Goal: Task Accomplishment & Management: Complete application form

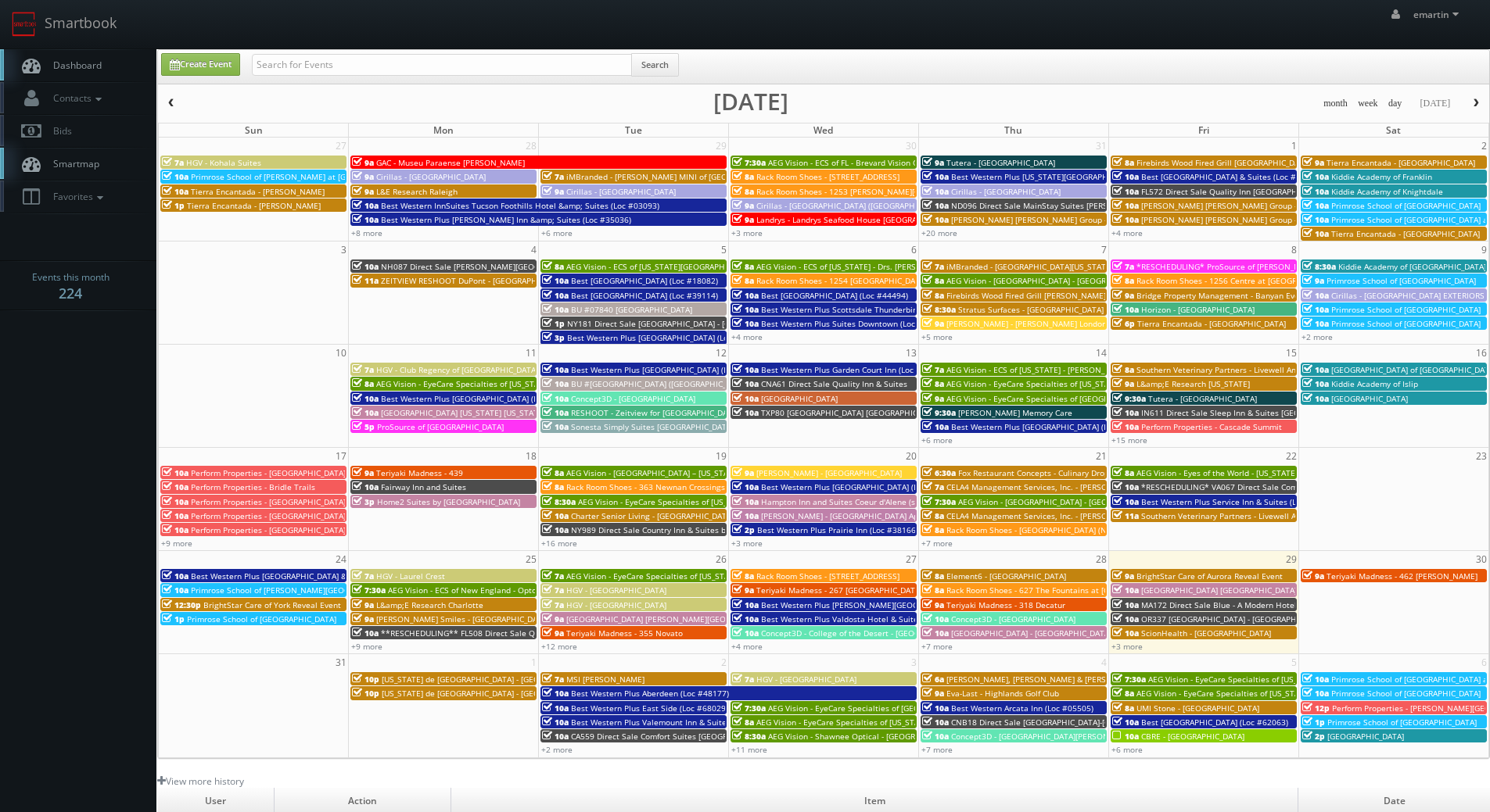
click at [357, 76] on div "Search" at bounding box center [465, 69] width 427 height 31
click at [1122, 645] on link "+3 more" at bounding box center [1127, 646] width 31 height 11
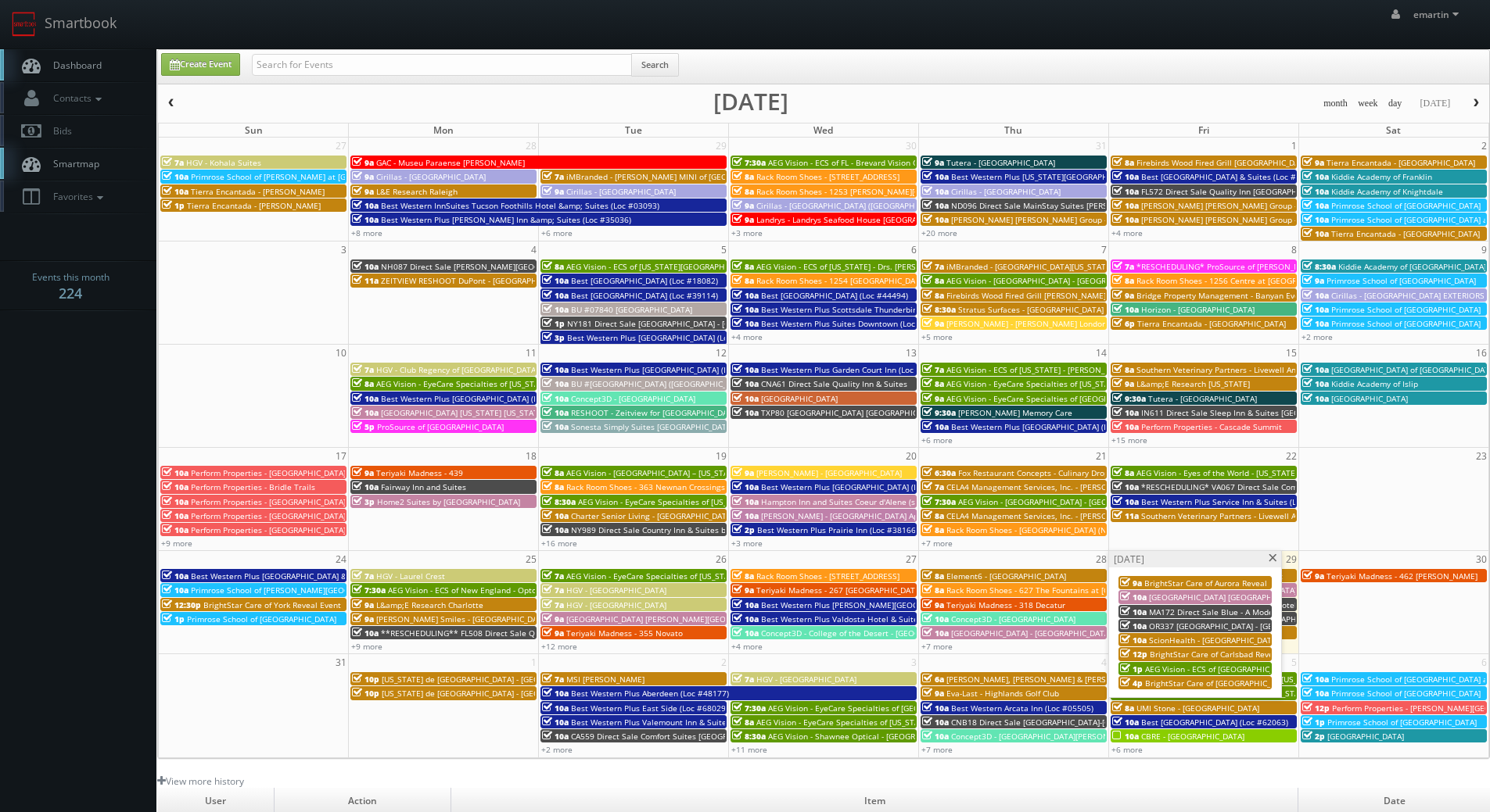
click at [1167, 597] on span "[GEOGRAPHIC_DATA] [GEOGRAPHIC_DATA]" at bounding box center [1226, 597] width 155 height 11
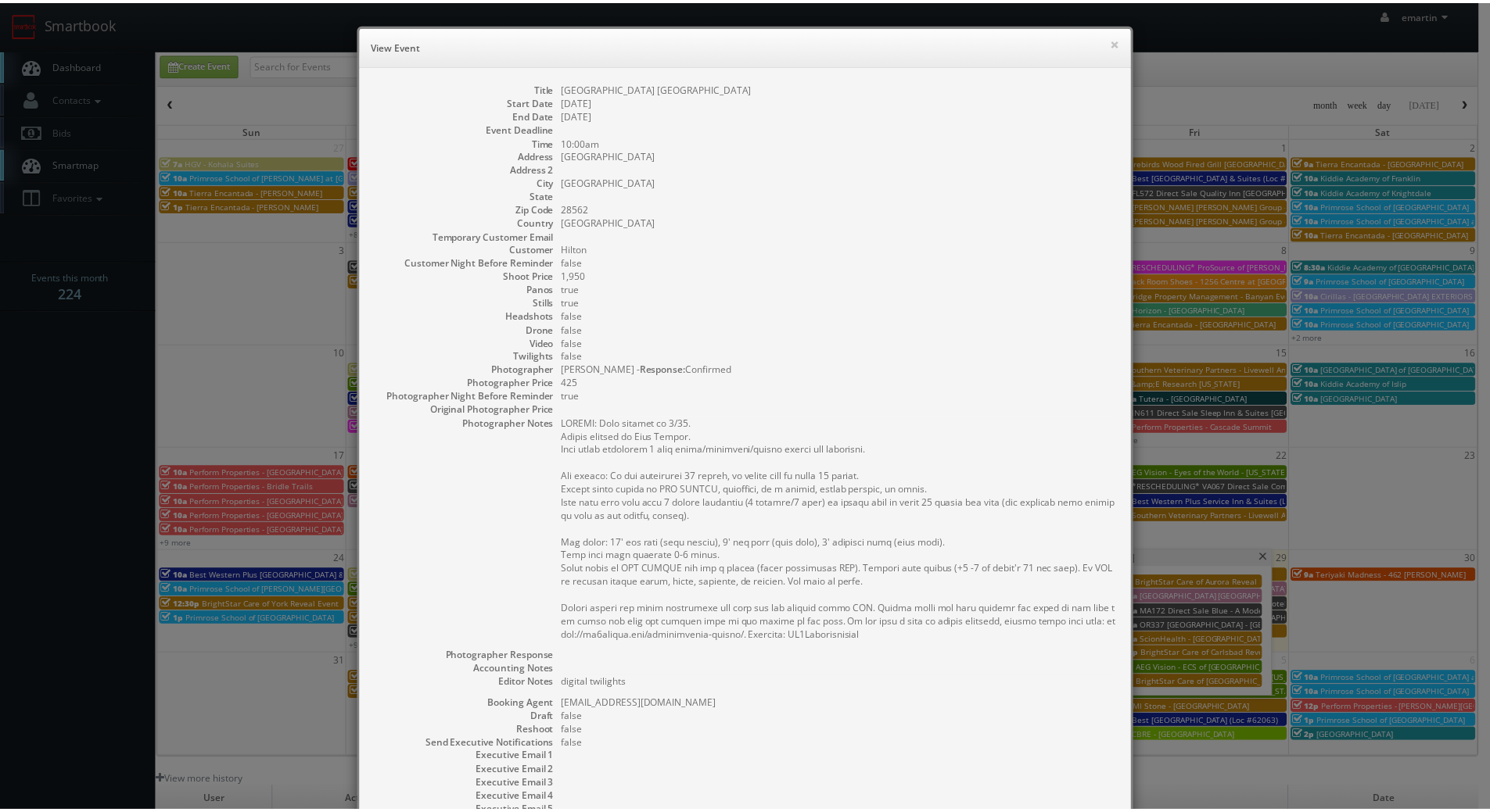
scroll to position [171, 0]
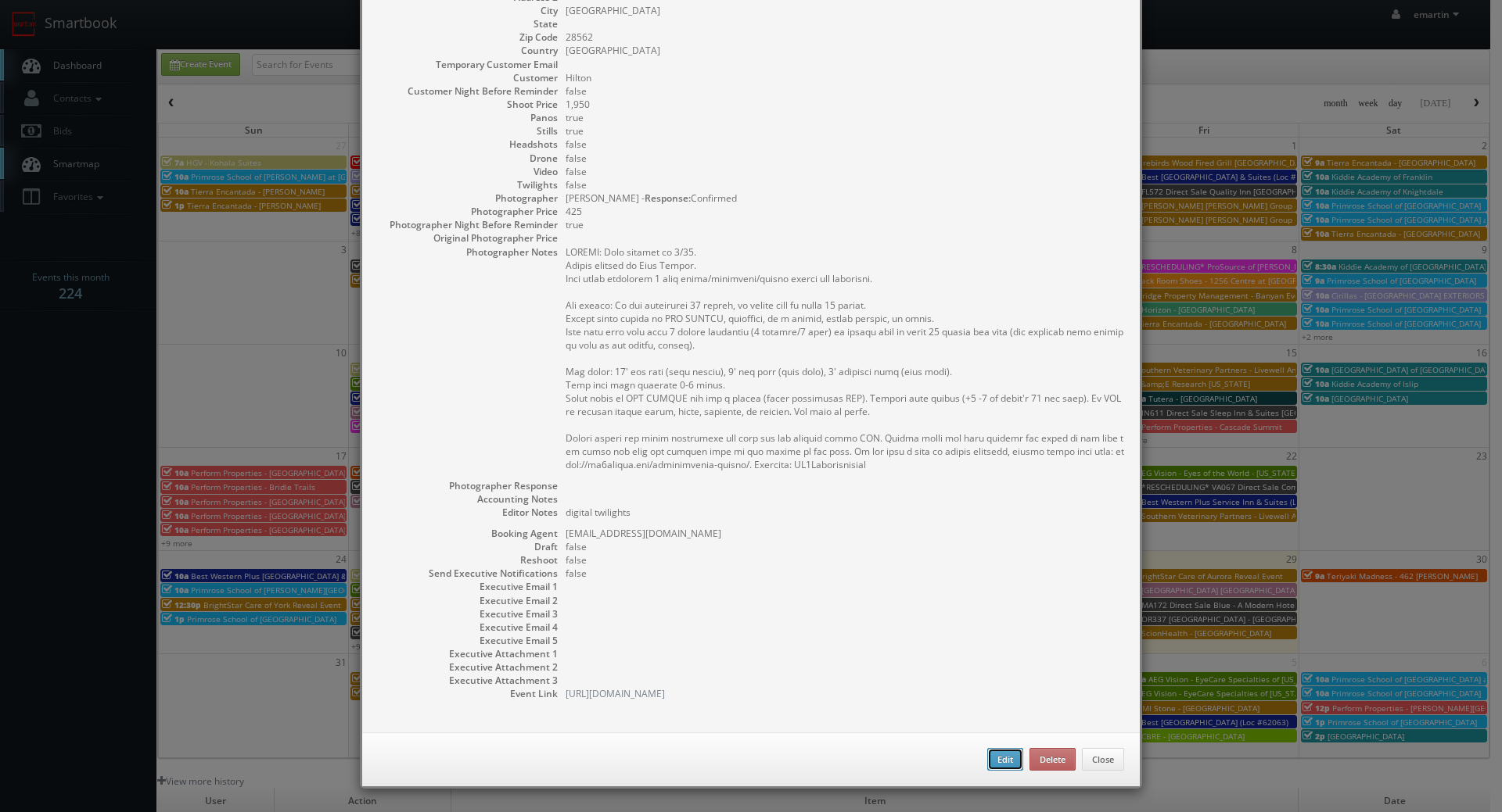
click at [1003, 758] on button "Edit" at bounding box center [1005, 760] width 36 height 23
type input "[GEOGRAPHIC_DATA] [GEOGRAPHIC_DATA]"
type input "200 Hotel Dr"
type input "New Bern"
type input "28562"
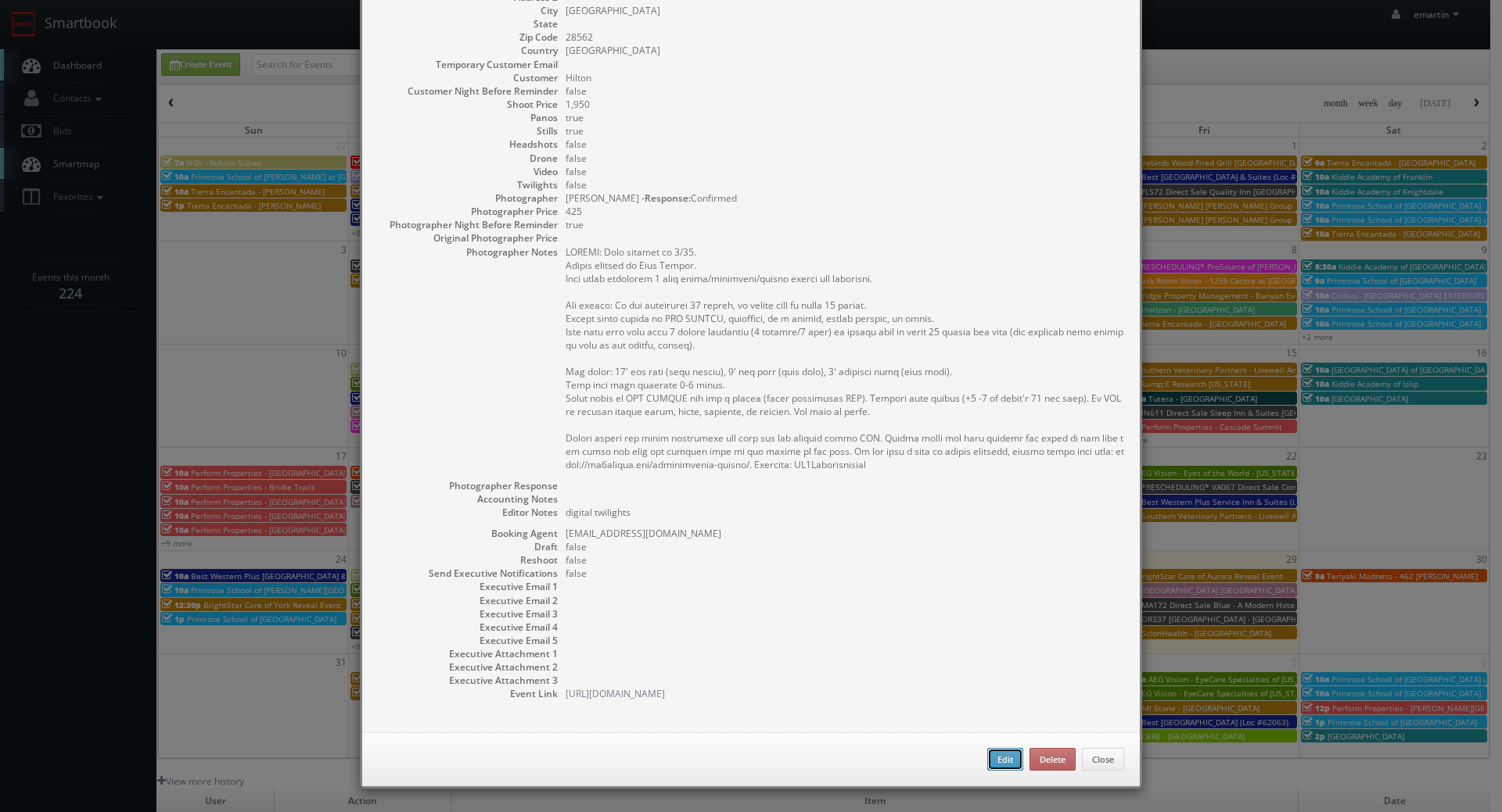
type input "1,950"
checkbox input "true"
type textarea "digital twilights"
type input "08/29/2025"
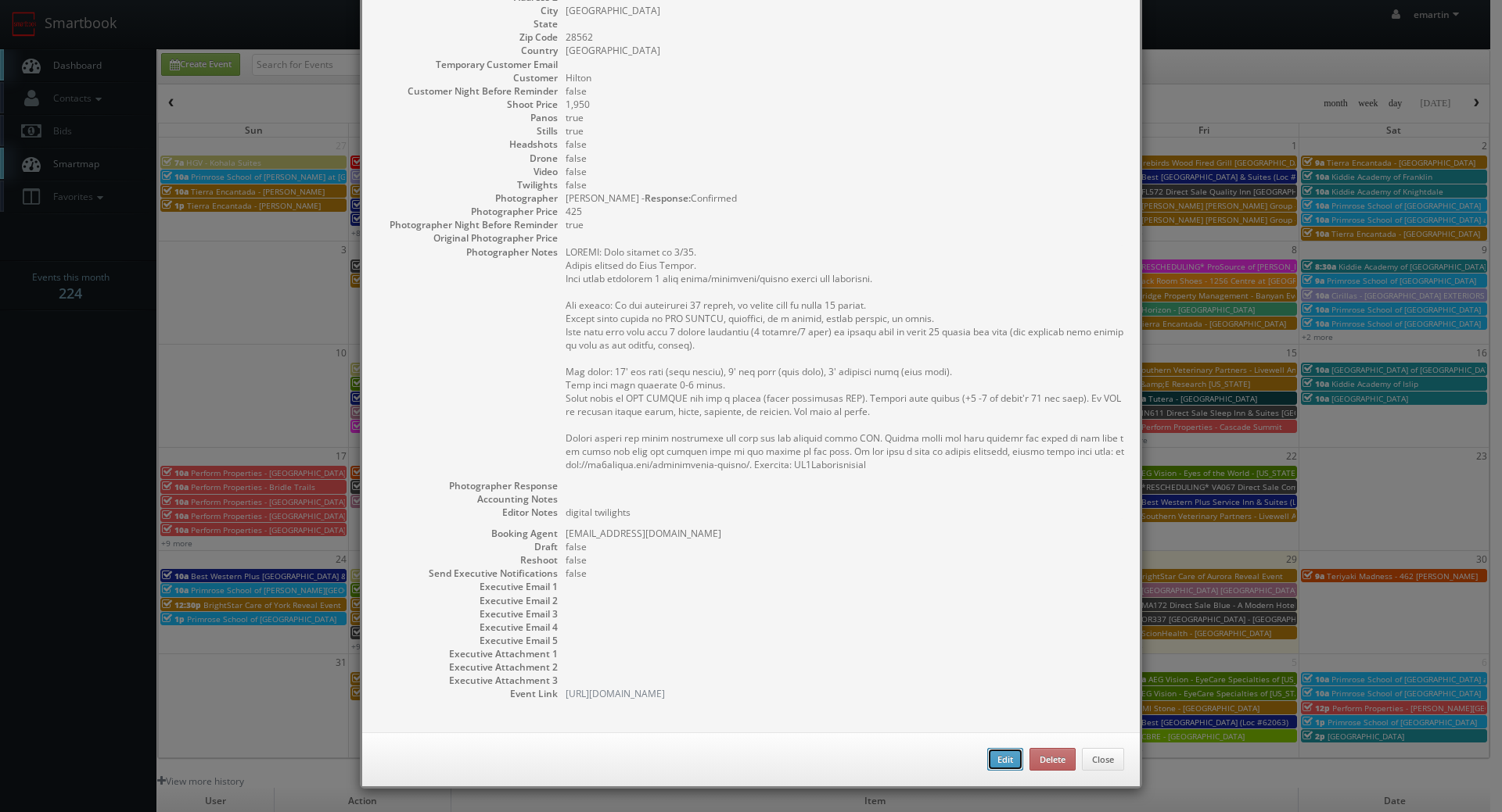
type input "08/29/2025"
type input "10:00am"
checkbox input "true"
type textarea "UPDATE: Date changed to 8/29. Onsite contact is Gwen Fuller. Full shoot includi…"
type input "1,950"
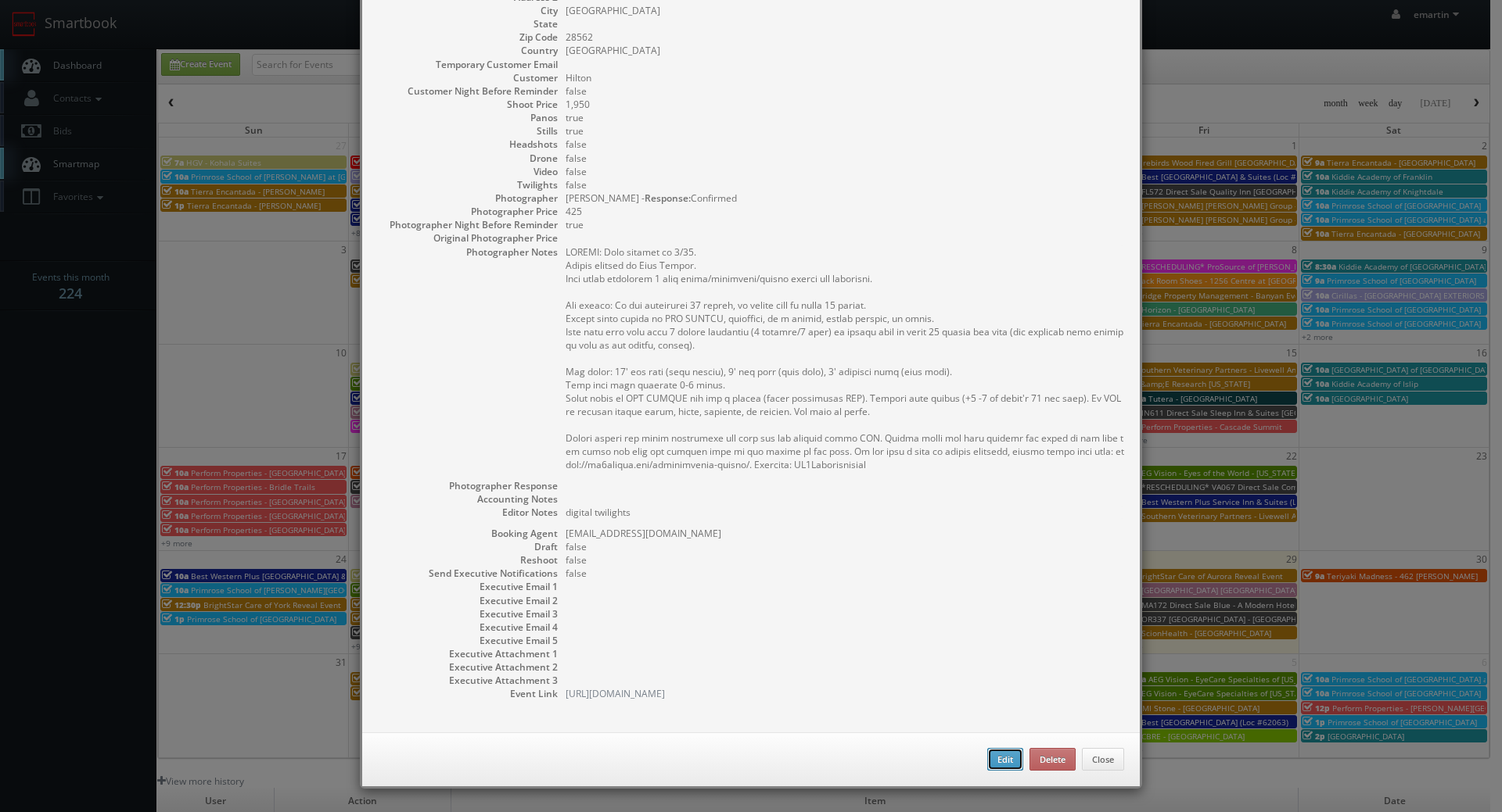
type input "425"
select select "cs3design360+school3specialty@gmail.com"
select select "sfvanmanen@gmail.com"
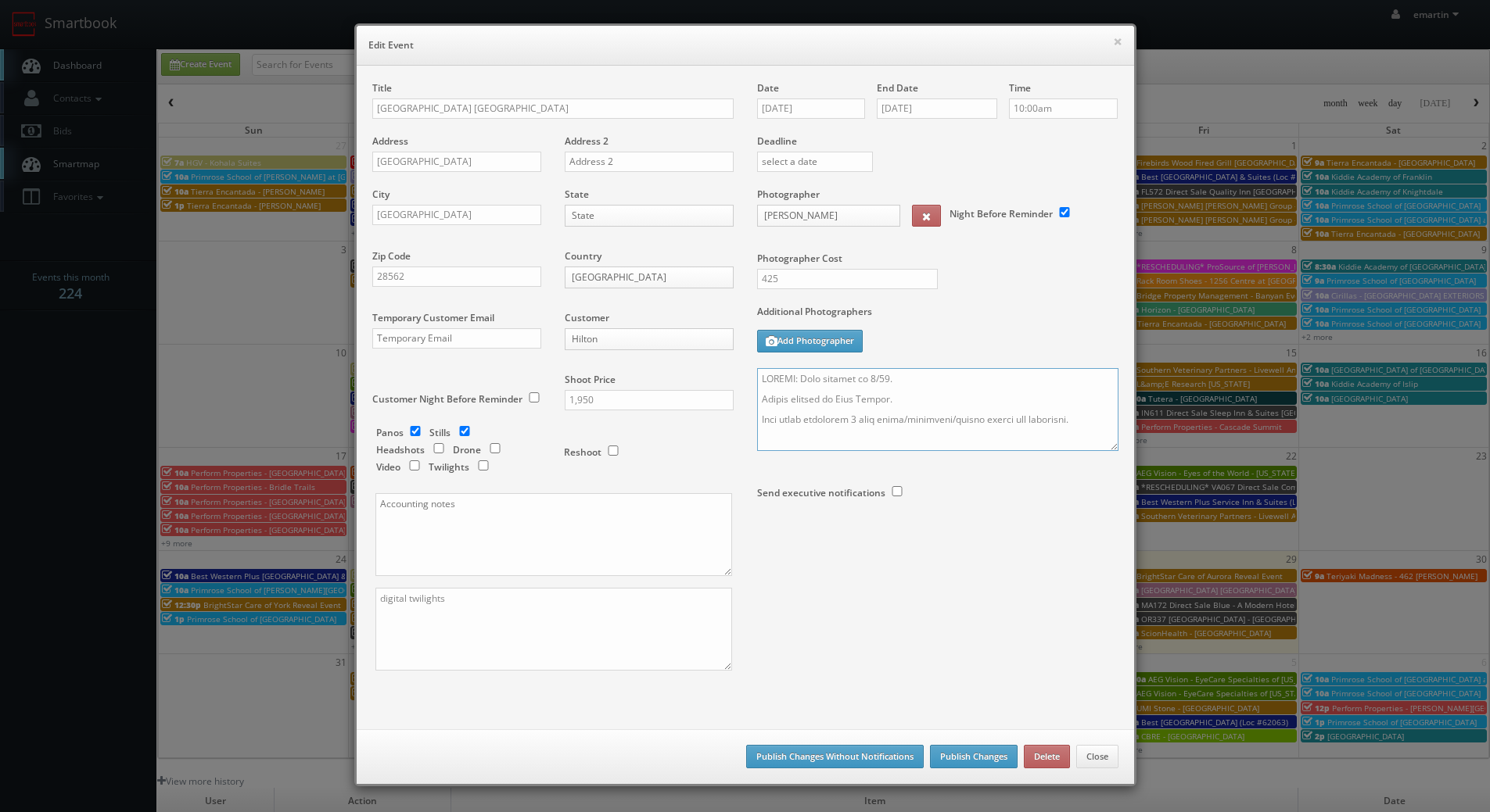
click at [1111, 451] on textarea at bounding box center [938, 409] width 362 height 83
drag, startPoint x: 1108, startPoint y: 445, endPoint x: 1097, endPoint y: 603, distance: 158.4
click at [1104, 483] on textarea at bounding box center [938, 426] width 362 height 115
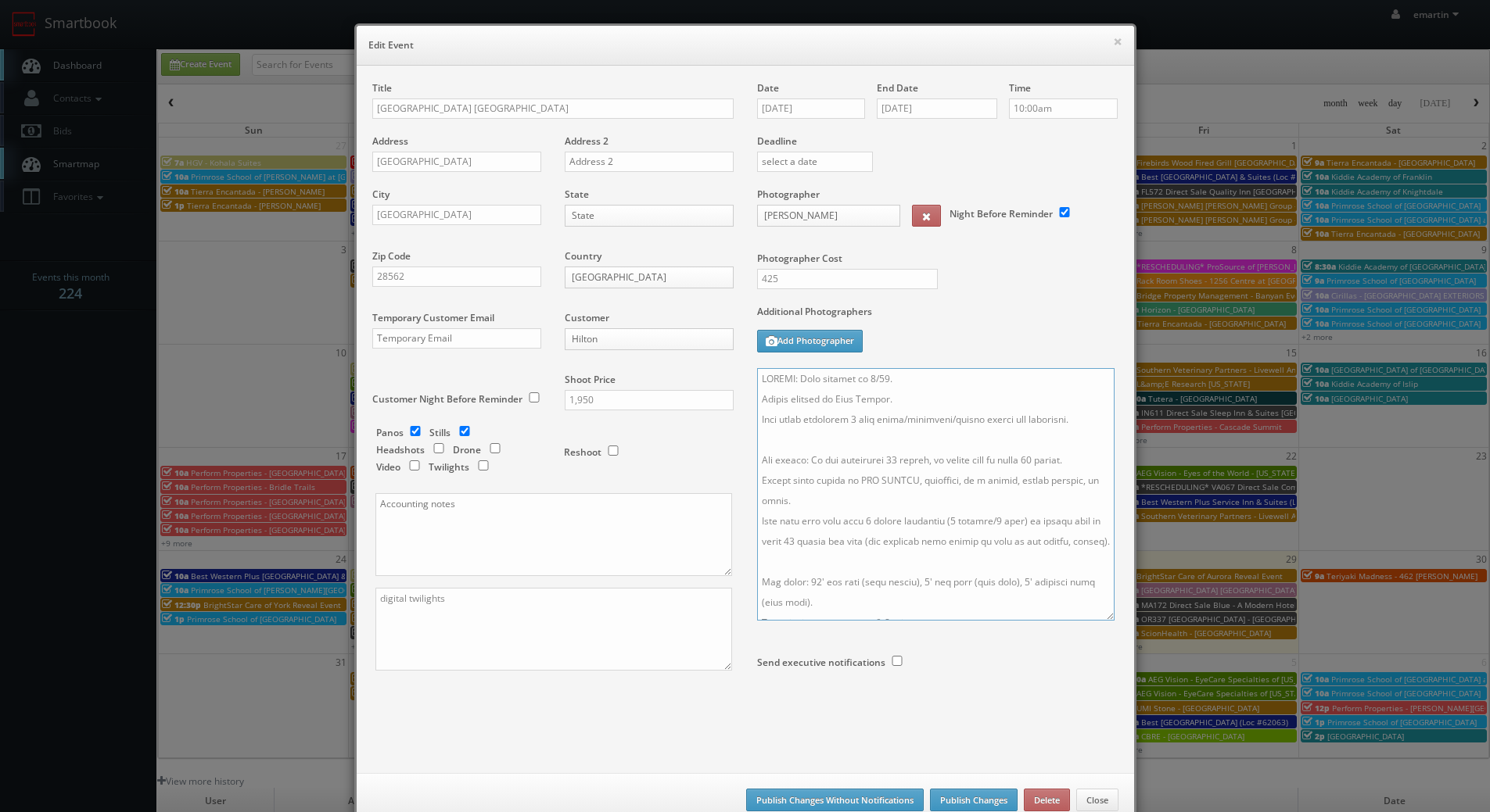
click at [846, 415] on textarea at bounding box center [936, 494] width 357 height 252
type textarea "UPDATE: Date changed to 8/29. Onsite contact is Gwen Fuller. Full shoot includi…"
drag, startPoint x: 804, startPoint y: 278, endPoint x: 590, endPoint y: 246, distance: 216.4
click at [592, 248] on div "Title Hampton Inn New Bern Address 200 Hotel Dr Address 2 City New Bern State S…" at bounding box center [745, 412] width 769 height 661
type input "475"
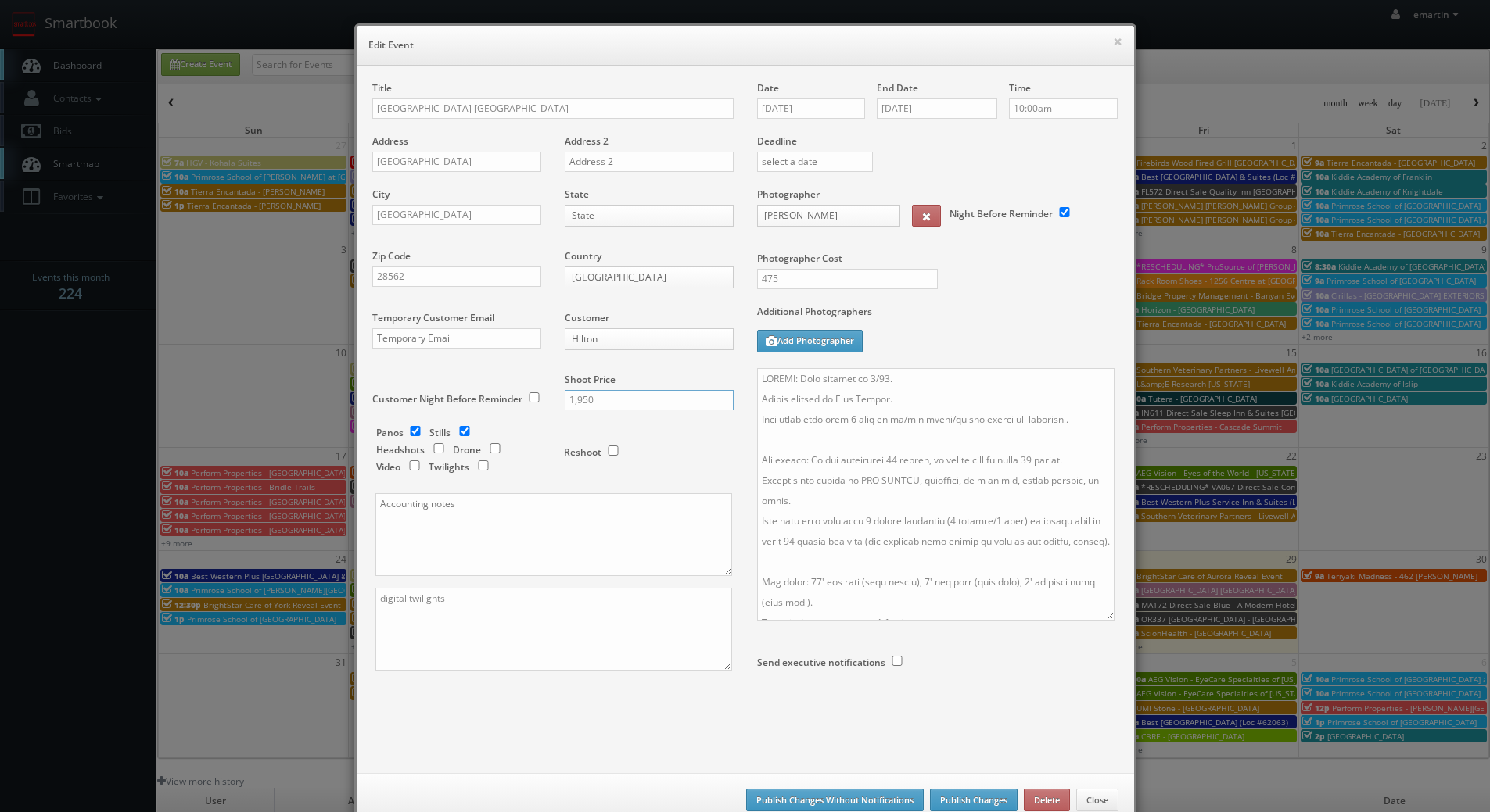
drag, startPoint x: 609, startPoint y: 399, endPoint x: 399, endPoint y: 407, distance: 210.2
click at [402, 407] on div "Title Hampton Inn New Bern Address 200 Hotel Dr Address 2 City New Bern State S…" at bounding box center [553, 390] width 385 height 617
type input "2,150"
click at [947, 536] on textarea at bounding box center [936, 494] width 357 height 252
drag, startPoint x: 886, startPoint y: 458, endPoint x: 905, endPoint y: 494, distance: 40.7
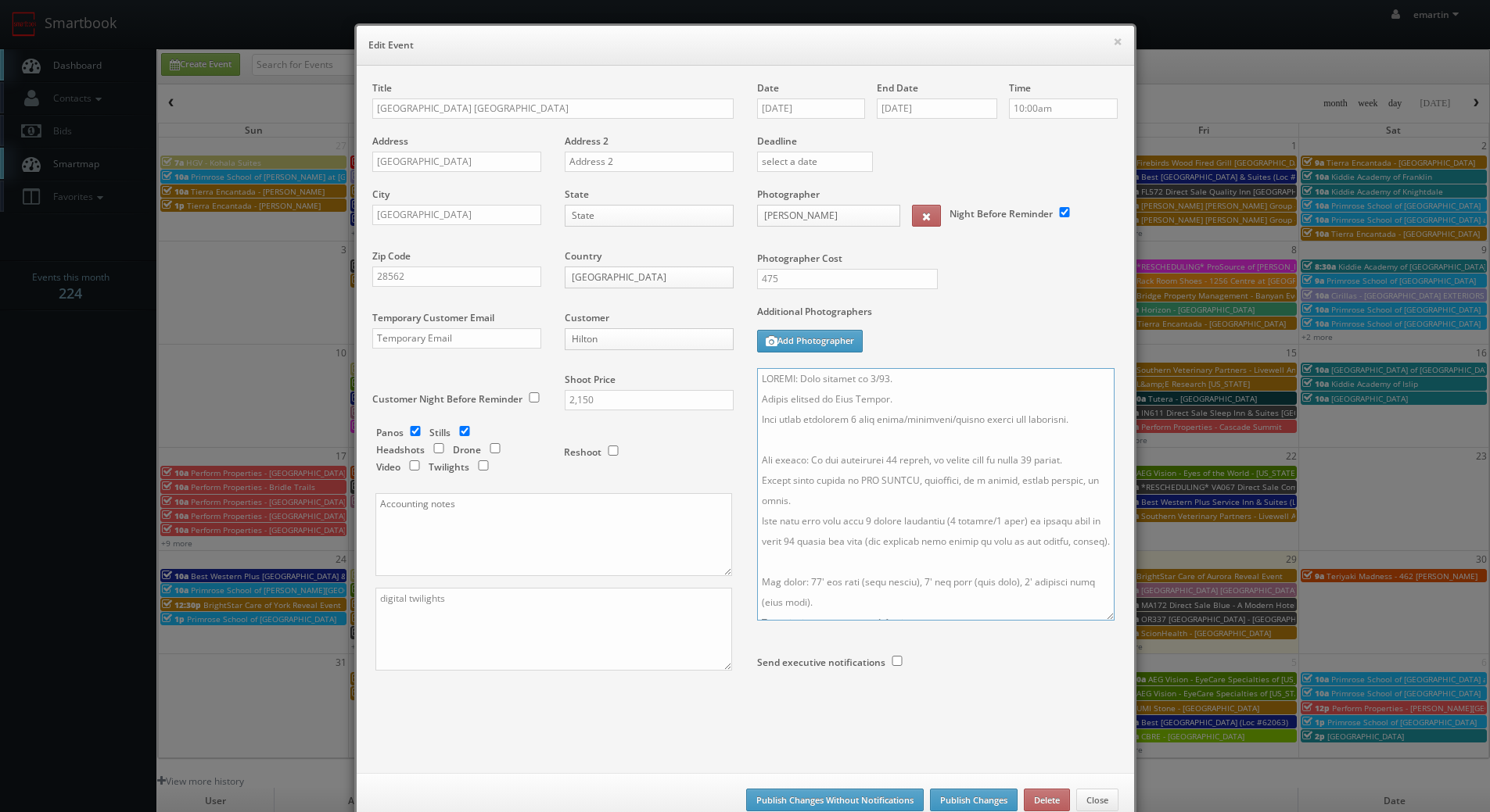
click at [886, 461] on textarea at bounding box center [936, 494] width 357 height 252
click at [909, 498] on textarea at bounding box center [936, 494] width 357 height 252
type textarea "UPDATE: Date changed to 8/29. Onsite contact is Gwen Fuller. Full shoot includi…"
click at [963, 267] on div "Photographer Cost 475" at bounding box center [938, 246] width 385 height 118
click at [946, 795] on button "Publish Changes" at bounding box center [974, 800] width 88 height 23
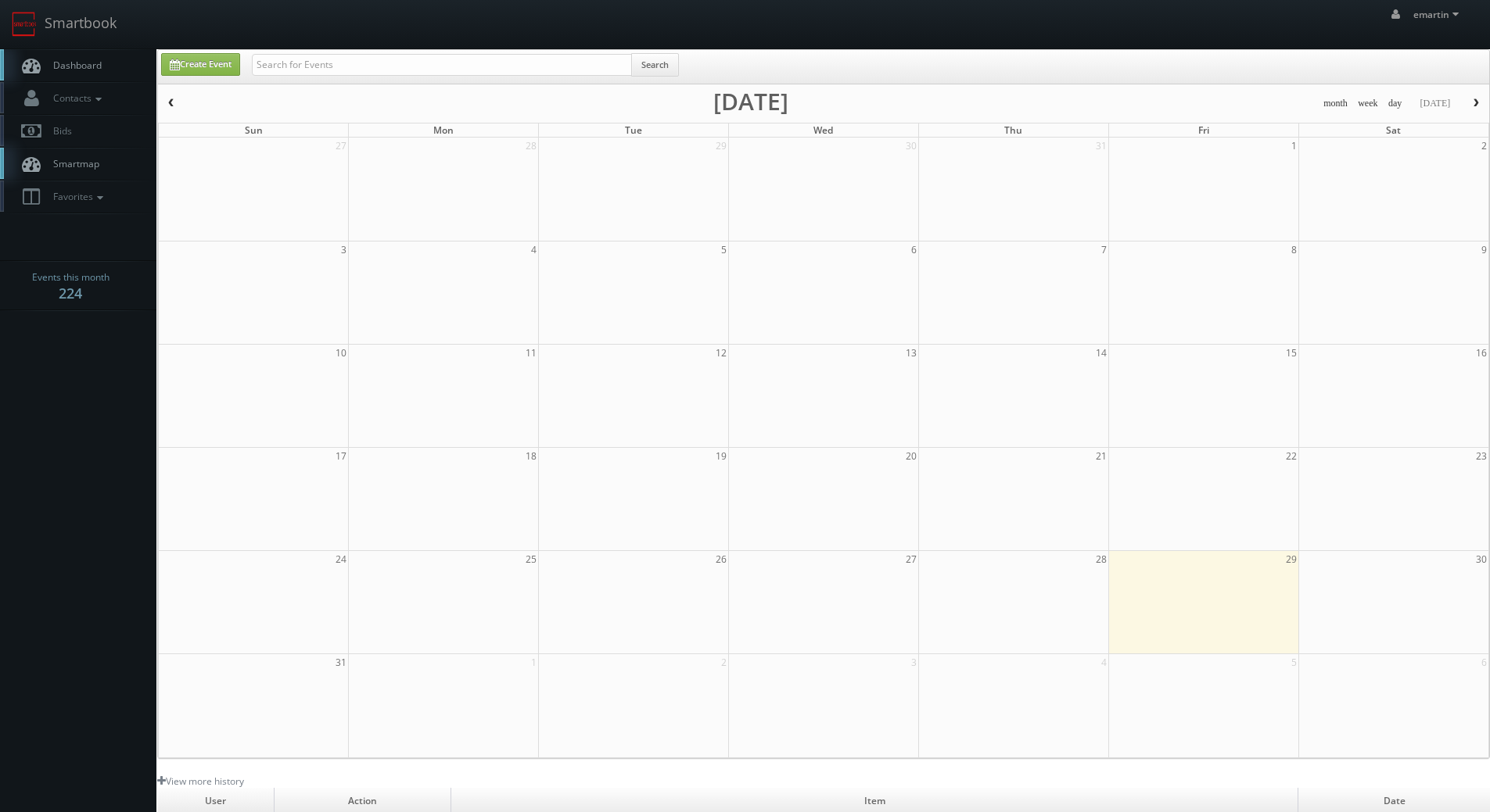
click at [91, 65] on span "Dashboard" at bounding box center [74, 64] width 57 height 13
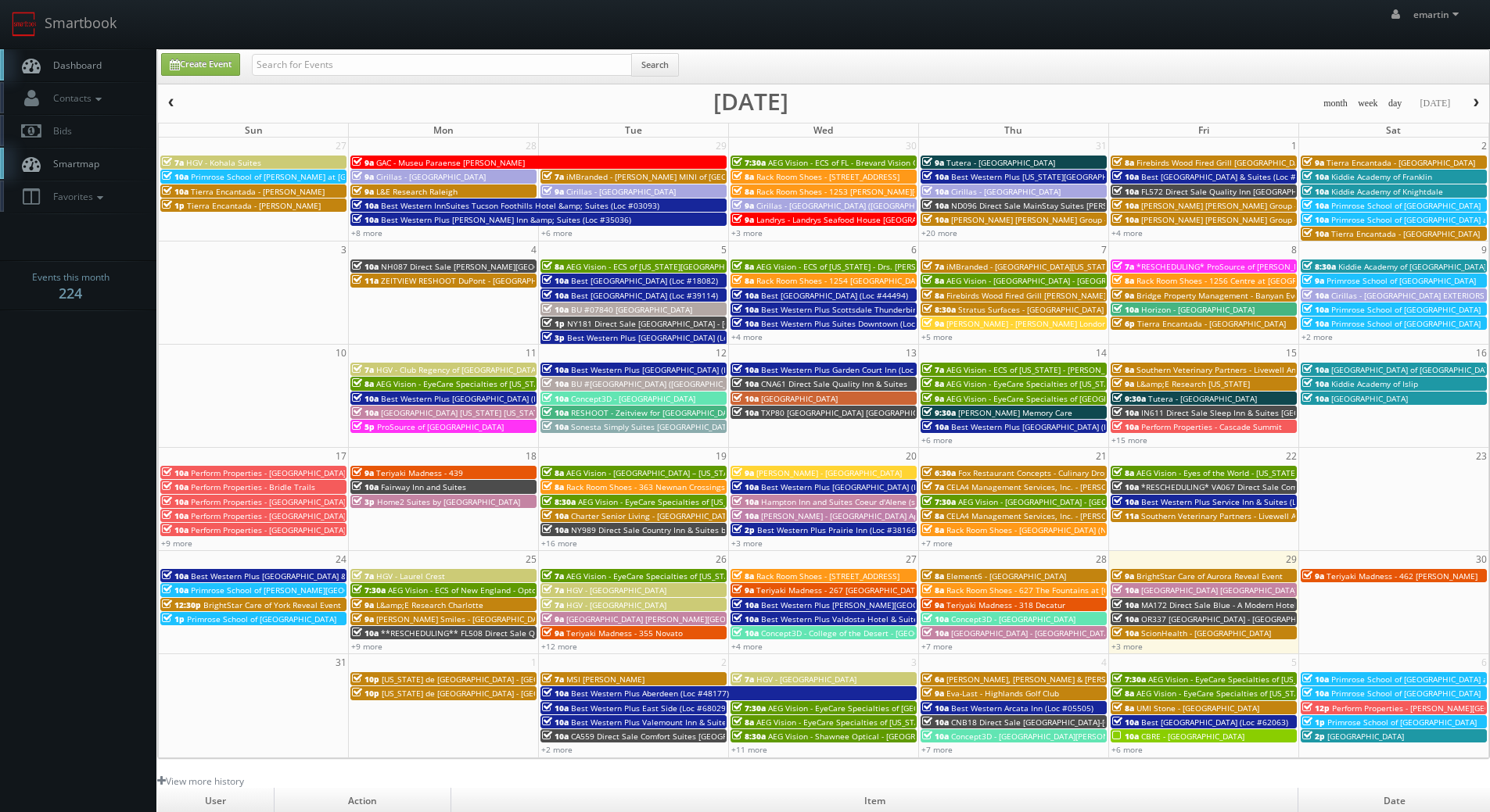
click at [65, 57] on link "Dashboard" at bounding box center [78, 64] width 156 height 32
click at [86, 70] on span "Dashboard" at bounding box center [74, 64] width 57 height 13
click at [101, 71] on link "Dashboard" at bounding box center [78, 64] width 156 height 32
click at [82, 478] on body "Smartbook Toggle Side Navigation Toggle Top Navigation emartin emartin Profile …" at bounding box center [745, 541] width 1490 height 1082
click at [66, 60] on span "Dashboard" at bounding box center [74, 64] width 57 height 13
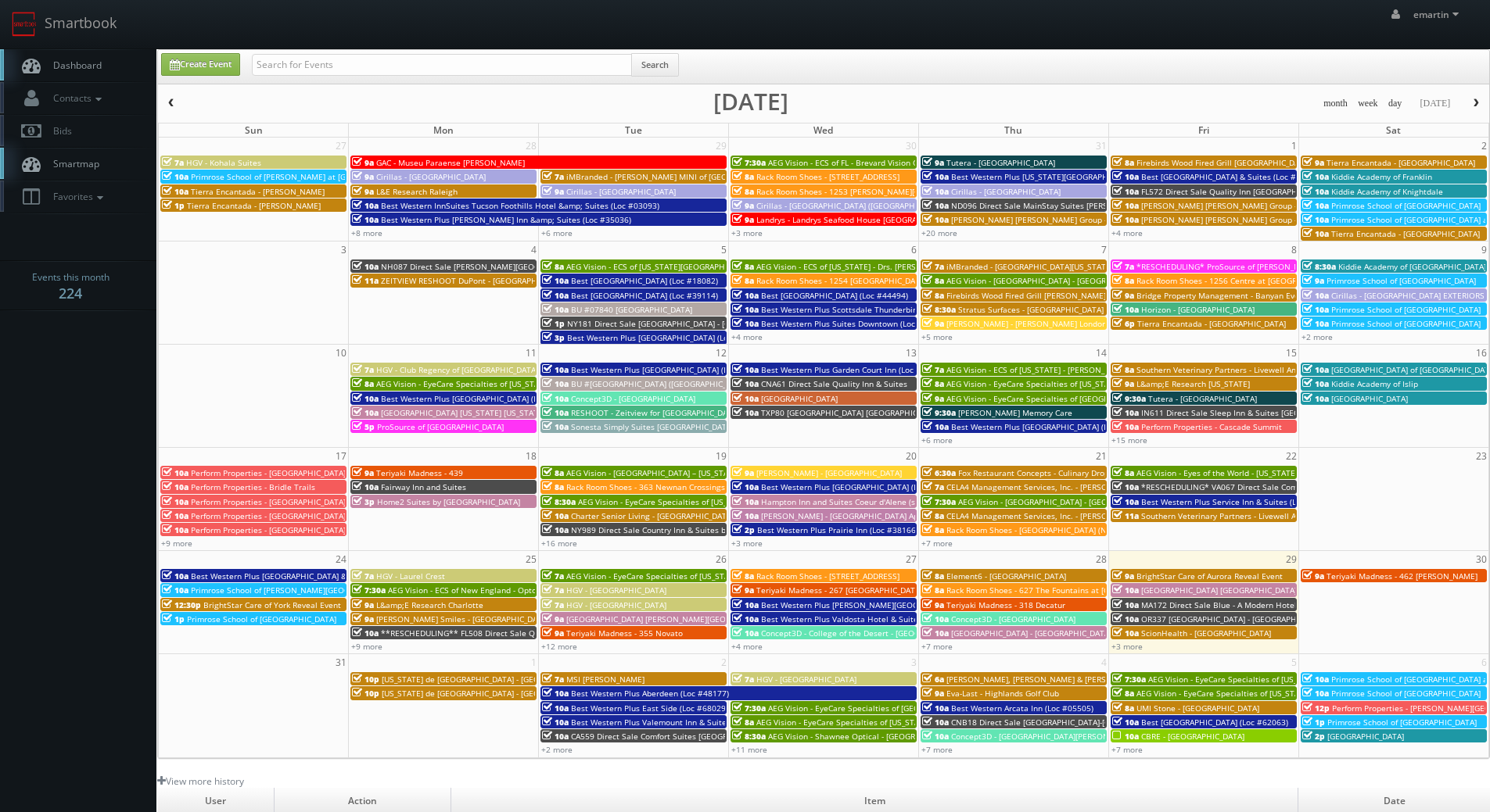
click at [70, 459] on body "Smartbook Toggle Side Navigation Toggle Top Navigation emartin emartin Profile …" at bounding box center [745, 541] width 1490 height 1082
click at [93, 486] on body "Smartbook Toggle Side Navigation Toggle Top Navigation emartin emartin Profile …" at bounding box center [745, 541] width 1490 height 1082
click at [58, 510] on body "Smartbook Toggle Side Navigation Toggle Top Navigation emartin emartin Profile …" at bounding box center [745, 541] width 1490 height 1082
click at [106, 49] on link "Dashboard" at bounding box center [78, 64] width 156 height 32
drag, startPoint x: 3, startPoint y: 450, endPoint x: 11, endPoint y: 427, distance: 24.4
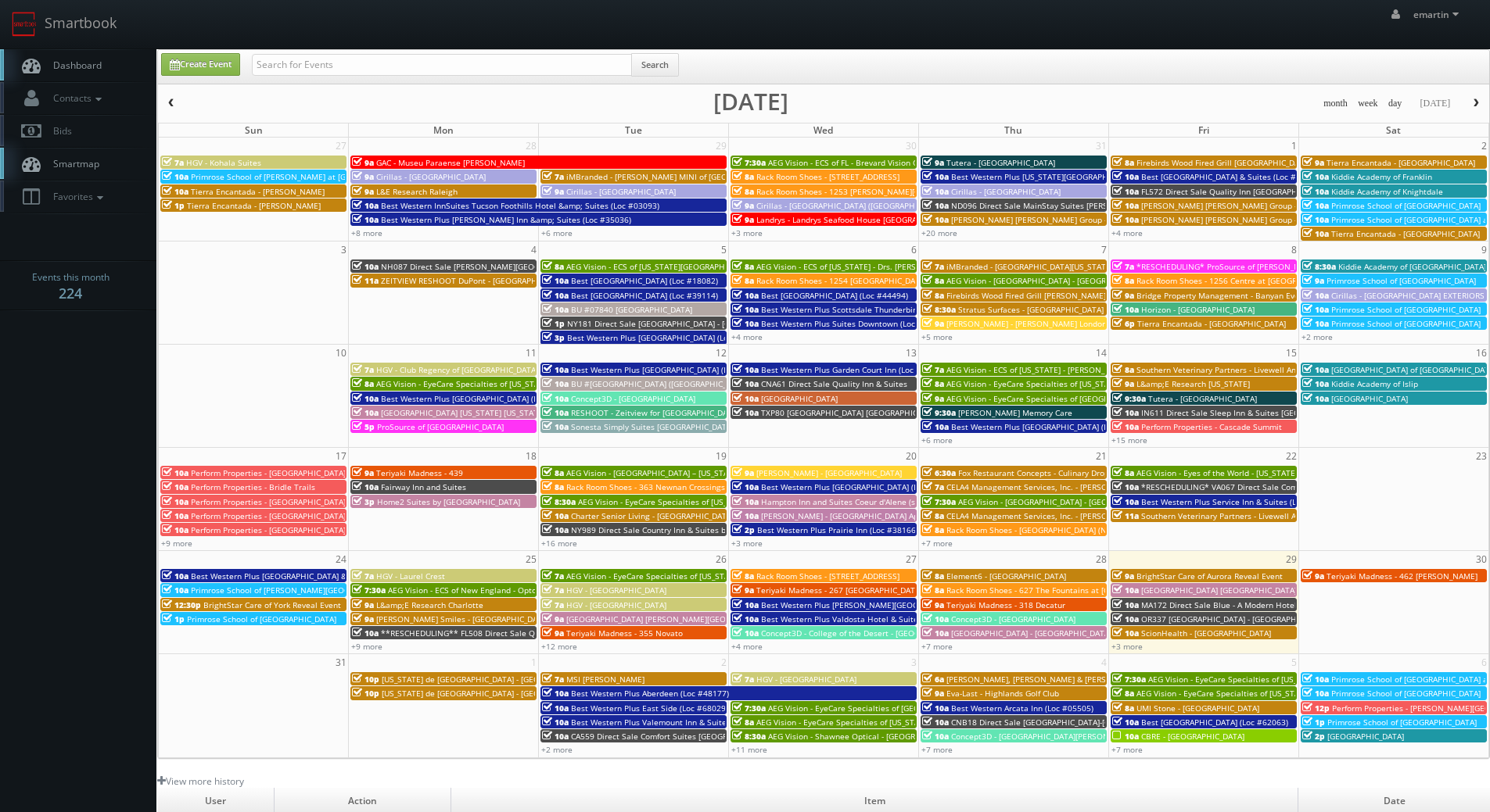
click at [3, 442] on body "Smartbook Toggle Side Navigation Toggle Top Navigation emartin emartin Profile …" at bounding box center [745, 541] width 1490 height 1082
click at [98, 64] on span "Dashboard" at bounding box center [74, 64] width 57 height 13
click at [88, 75] on link "Dashboard" at bounding box center [78, 64] width 156 height 32
